Goal: Task Accomplishment & Management: Manage account settings

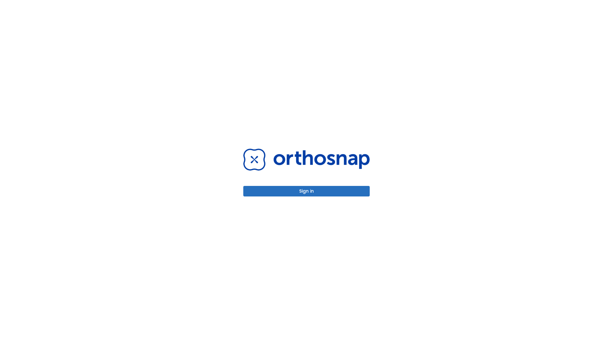
click at [307, 191] on button "Sign in" at bounding box center [306, 191] width 126 height 11
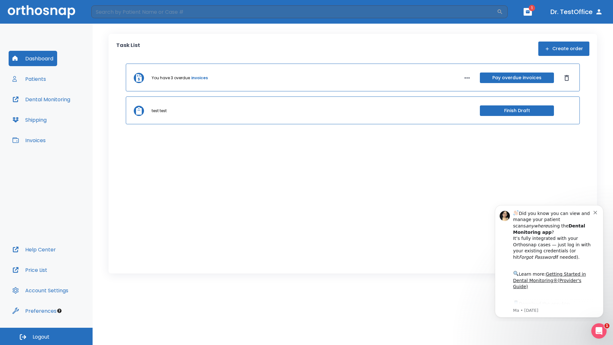
click at [46, 336] on span "Logout" at bounding box center [41, 336] width 17 height 7
